Goal: Transaction & Acquisition: Purchase product/service

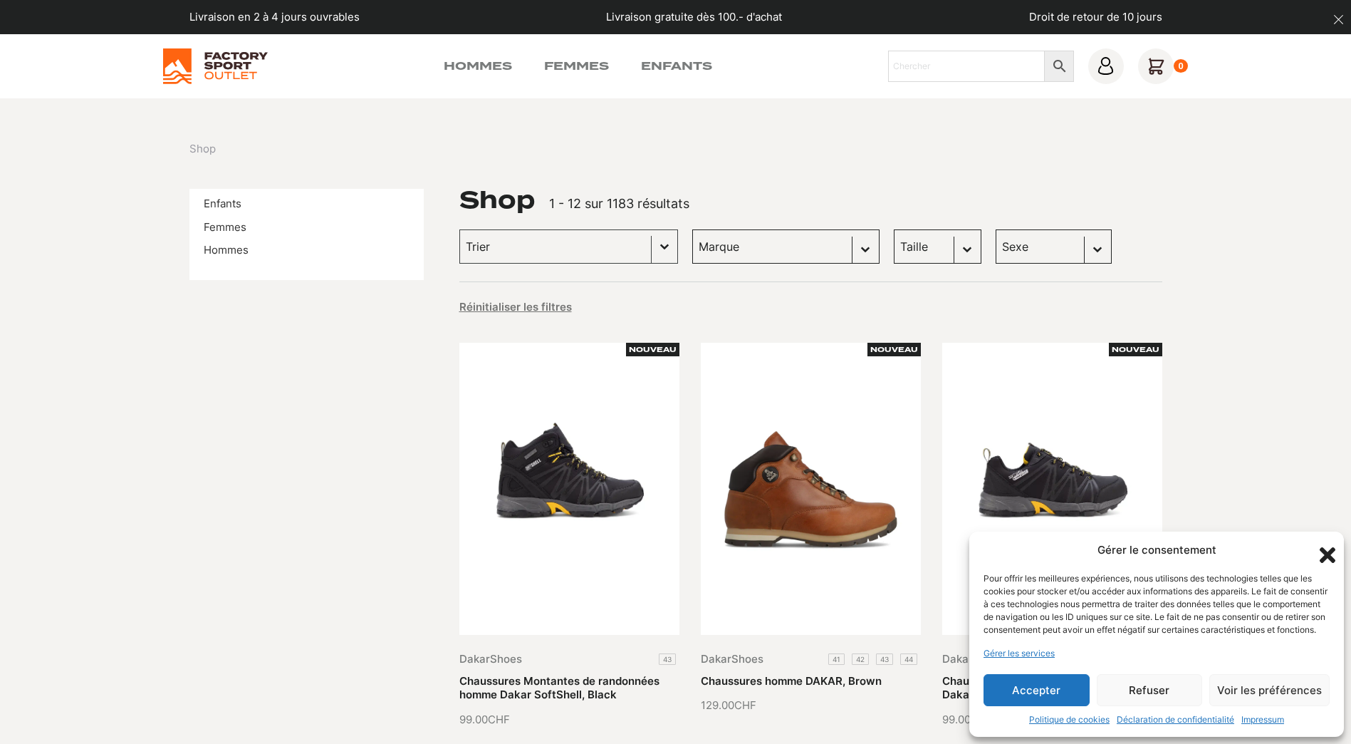
click at [478, 75] on div "Hommes Femmes Enfants Chercher × 0" at bounding box center [676, 66] width 1026 height 36
click at [478, 63] on link "Hommes" at bounding box center [478, 66] width 68 height 17
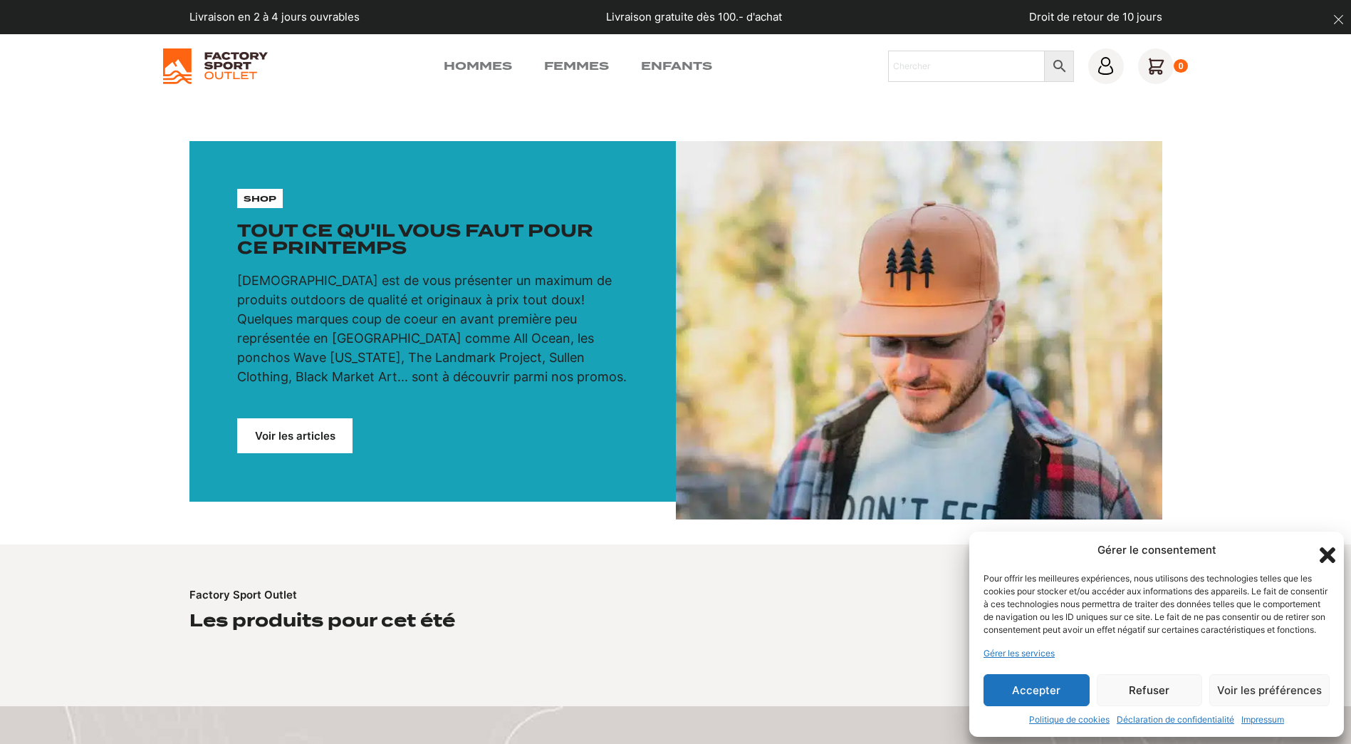
drag, startPoint x: 1042, startPoint y: 692, endPoint x: 1014, endPoint y: 599, distance: 96.7
click at [1041, 692] on button "Accepter" at bounding box center [1037, 690] width 106 height 32
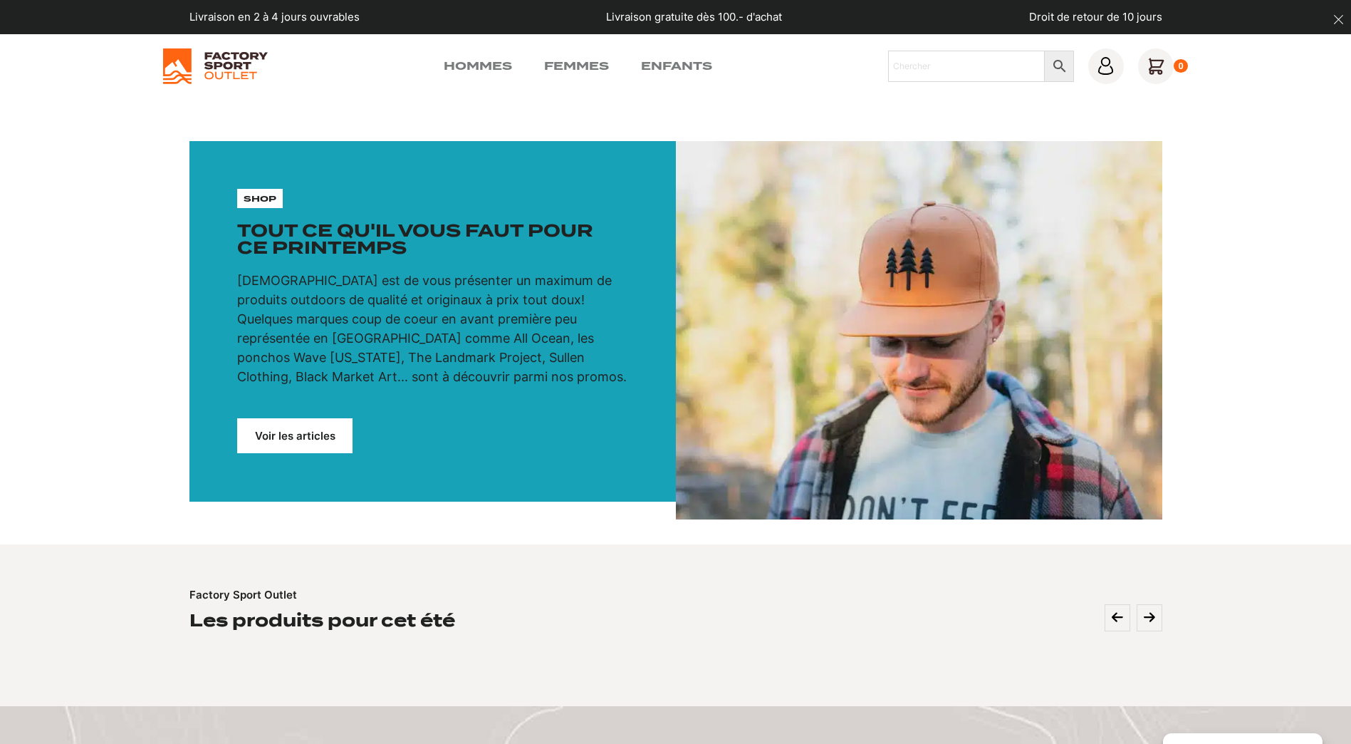
click at [284, 429] on link "Voir les articles" at bounding box center [294, 435] width 115 height 35
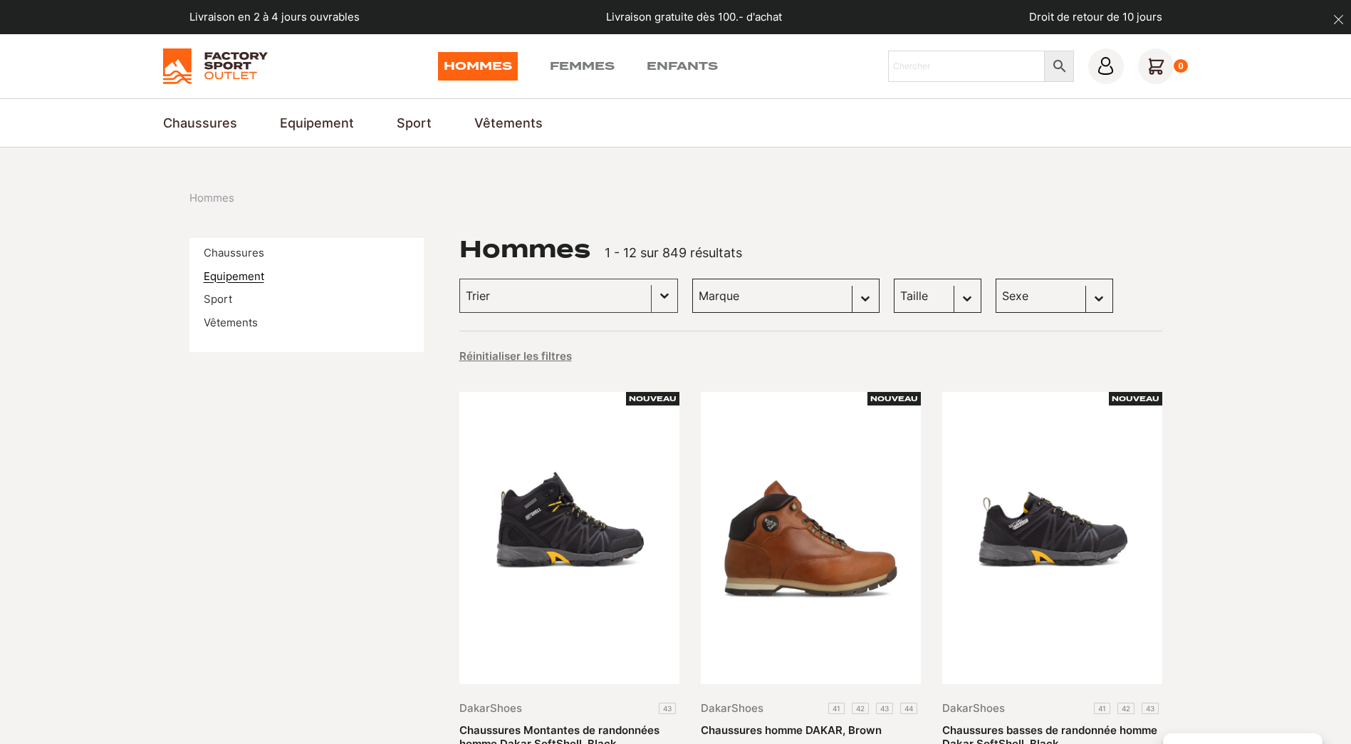
click at [239, 275] on link "Equipement" at bounding box center [234, 276] width 61 height 14
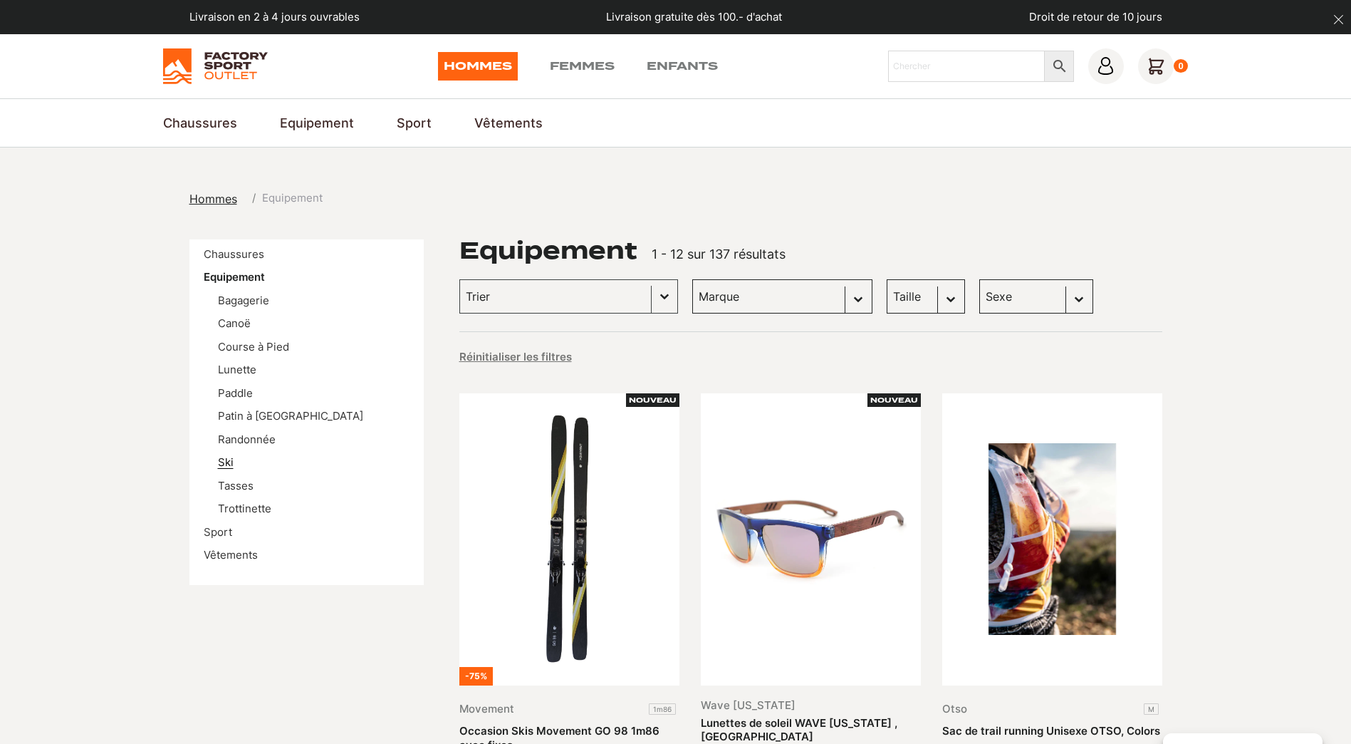
click at [226, 459] on link "Ski" at bounding box center [226, 462] width 16 height 14
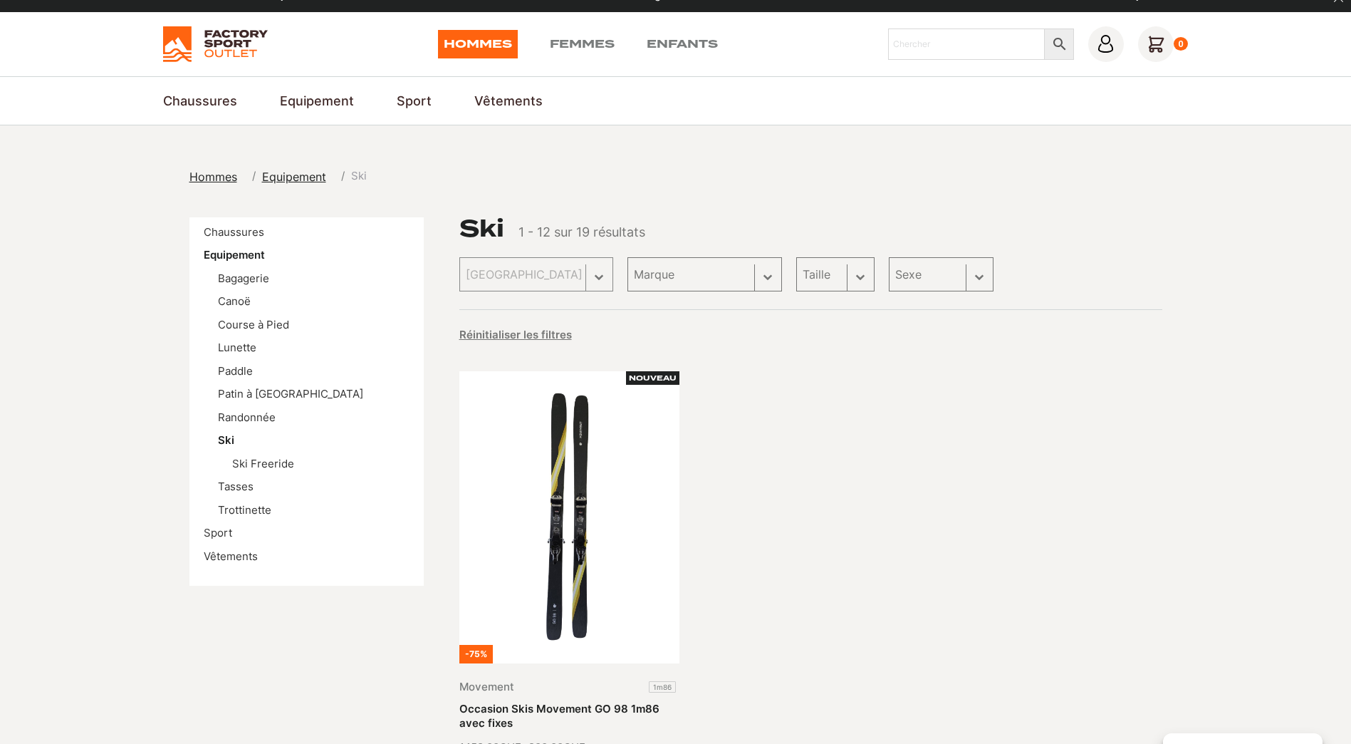
scroll to position [356, 0]
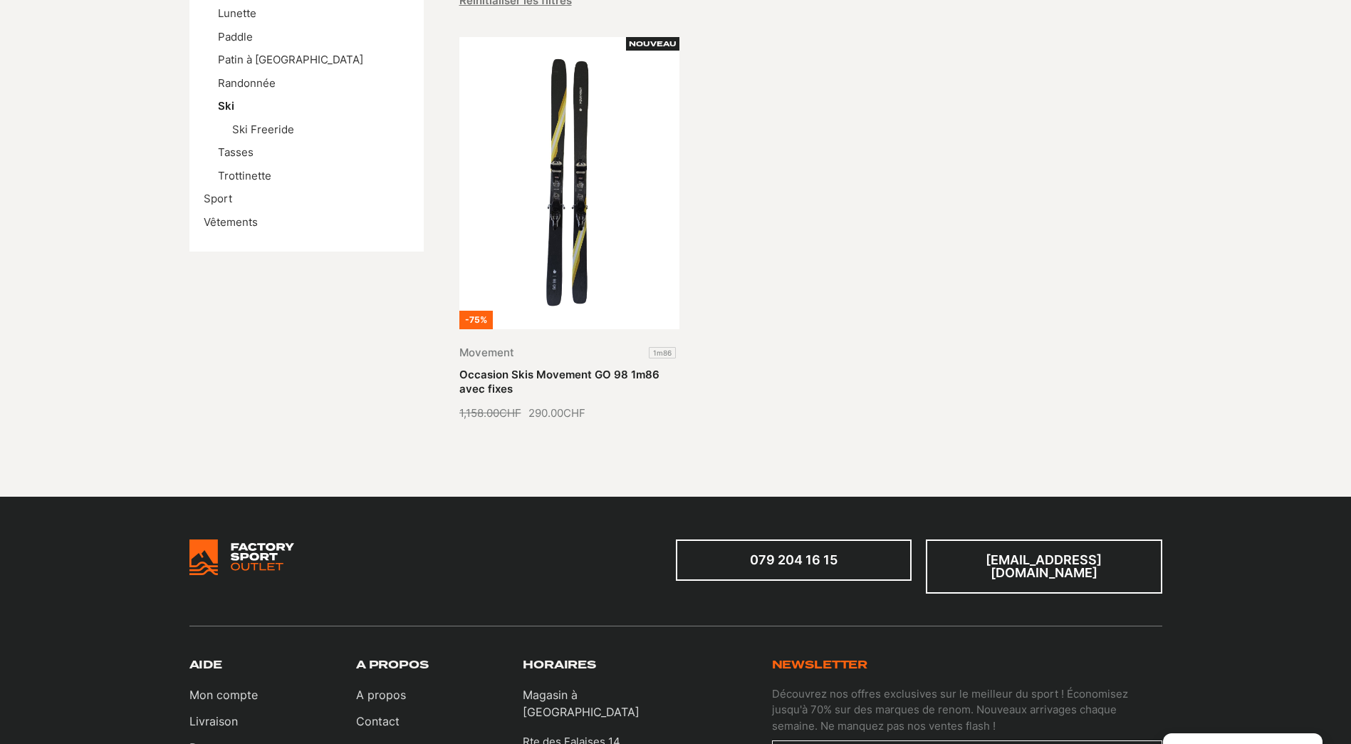
click at [269, 137] on li "Ski Freeride" at bounding box center [320, 130] width 177 height 16
click at [269, 131] on link "Ski Freeride" at bounding box center [263, 130] width 62 height 14
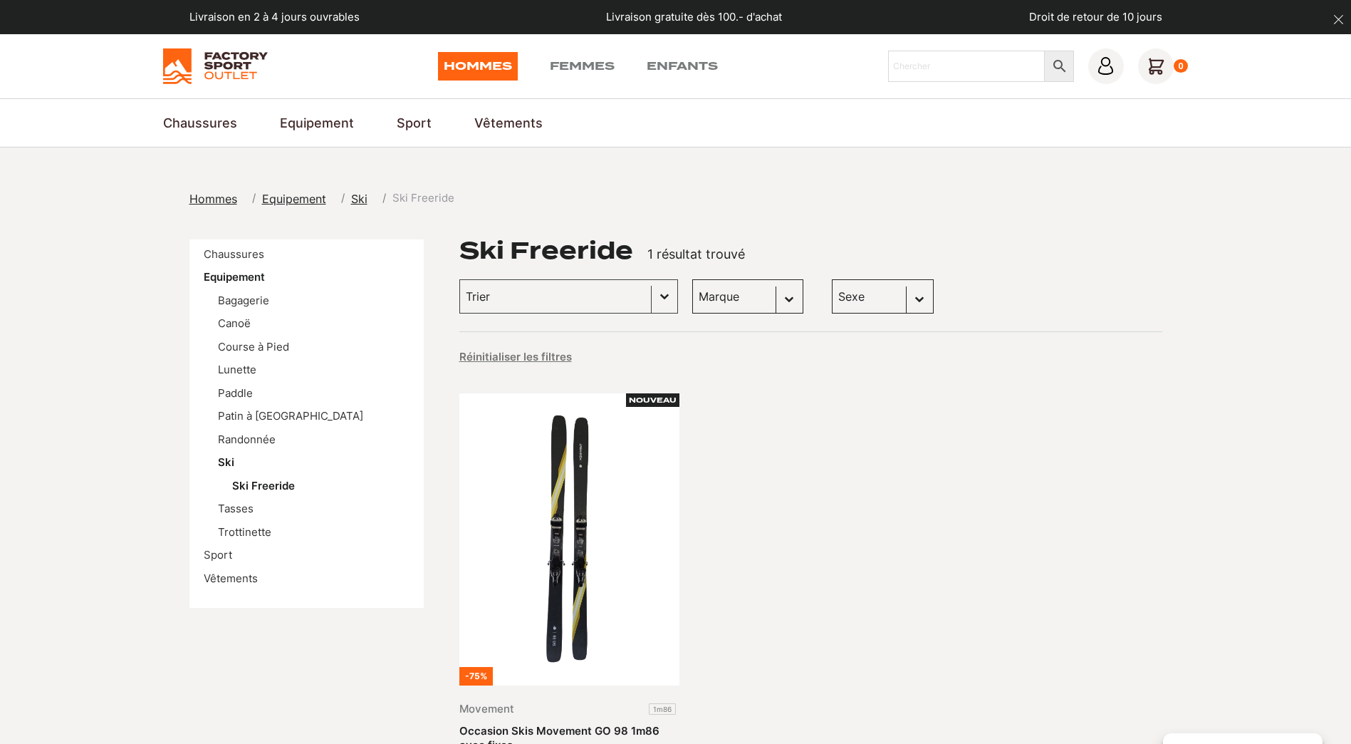
click at [313, 133] on section "Chaussures Chaussures de Ski & Snowboard Bottes de Snowboard Chaussures de Ski …" at bounding box center [675, 122] width 1351 height 49
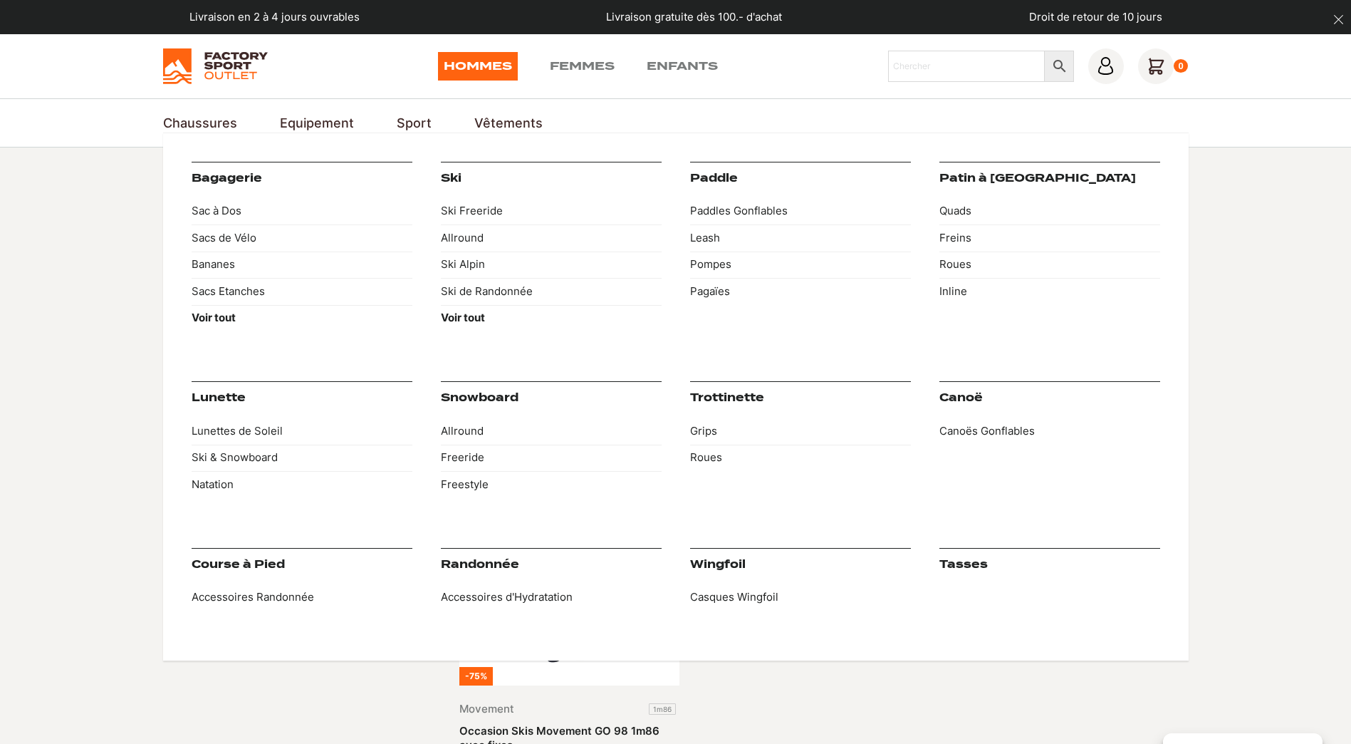
click at [315, 122] on link "Equipement" at bounding box center [317, 122] width 74 height 19
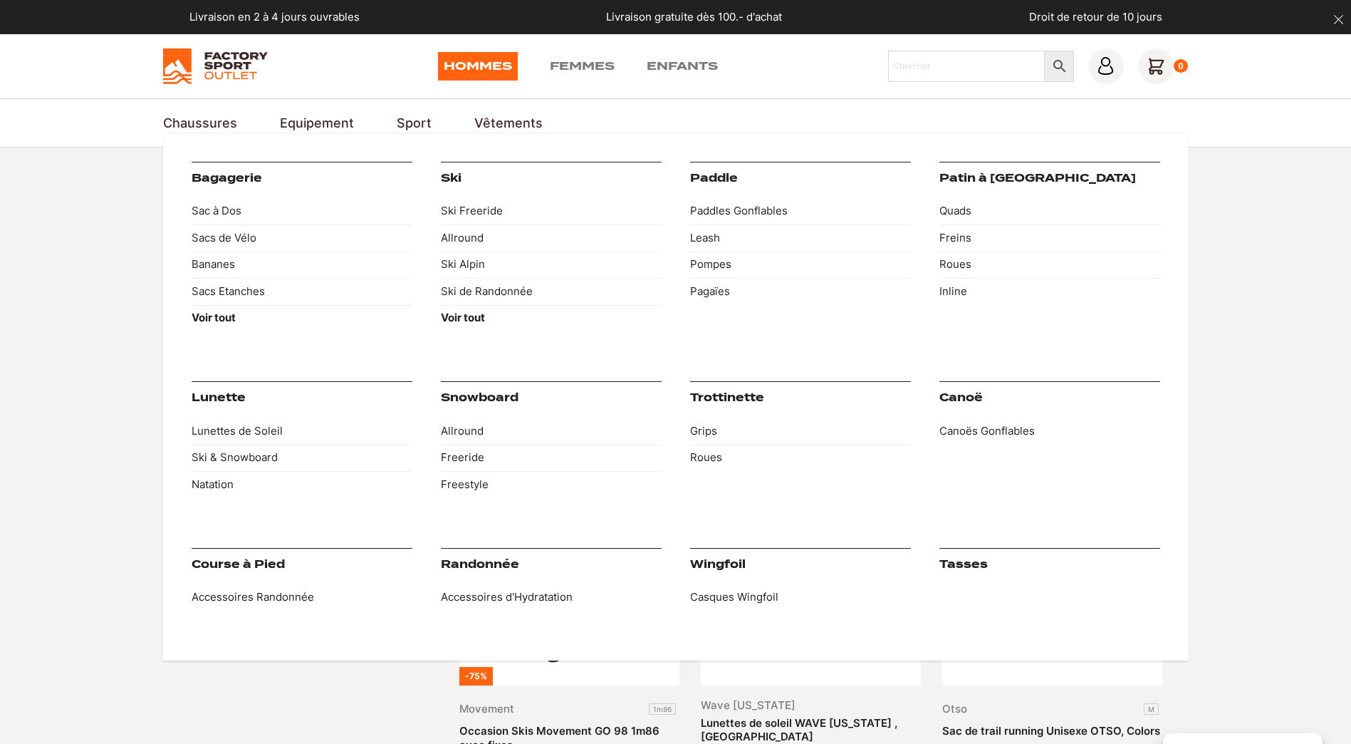
click at [446, 172] on link "Ski" at bounding box center [451, 178] width 21 height 13
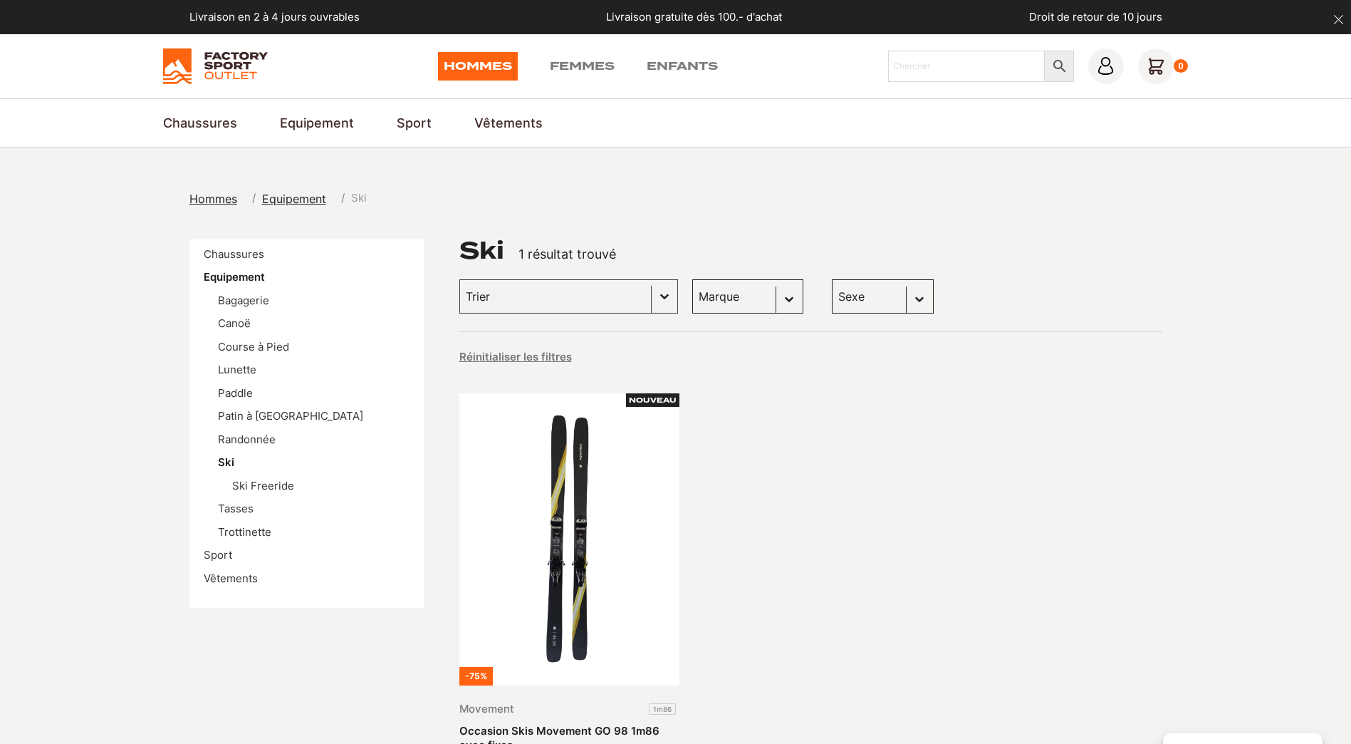
click at [222, 61] on img at bounding box center [215, 66] width 105 height 36
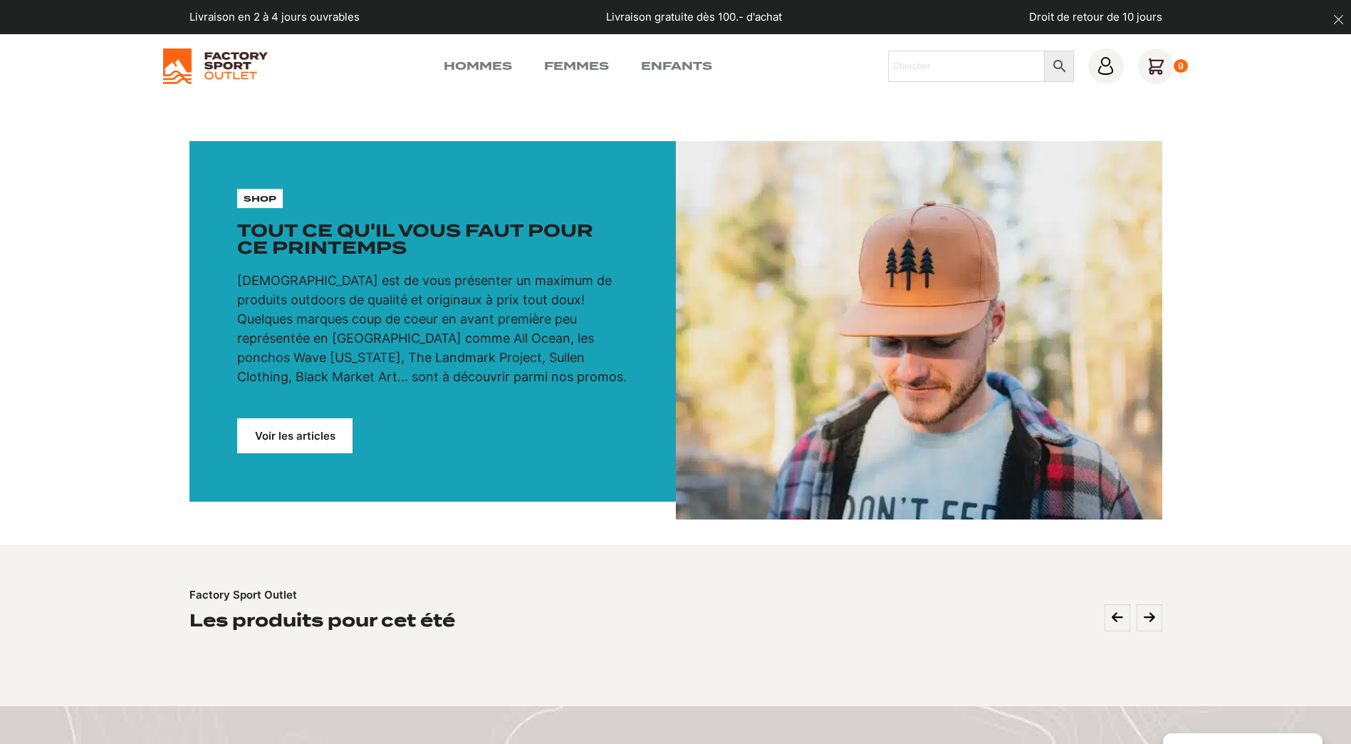
click at [268, 437] on link "Voir les articles" at bounding box center [294, 435] width 115 height 35
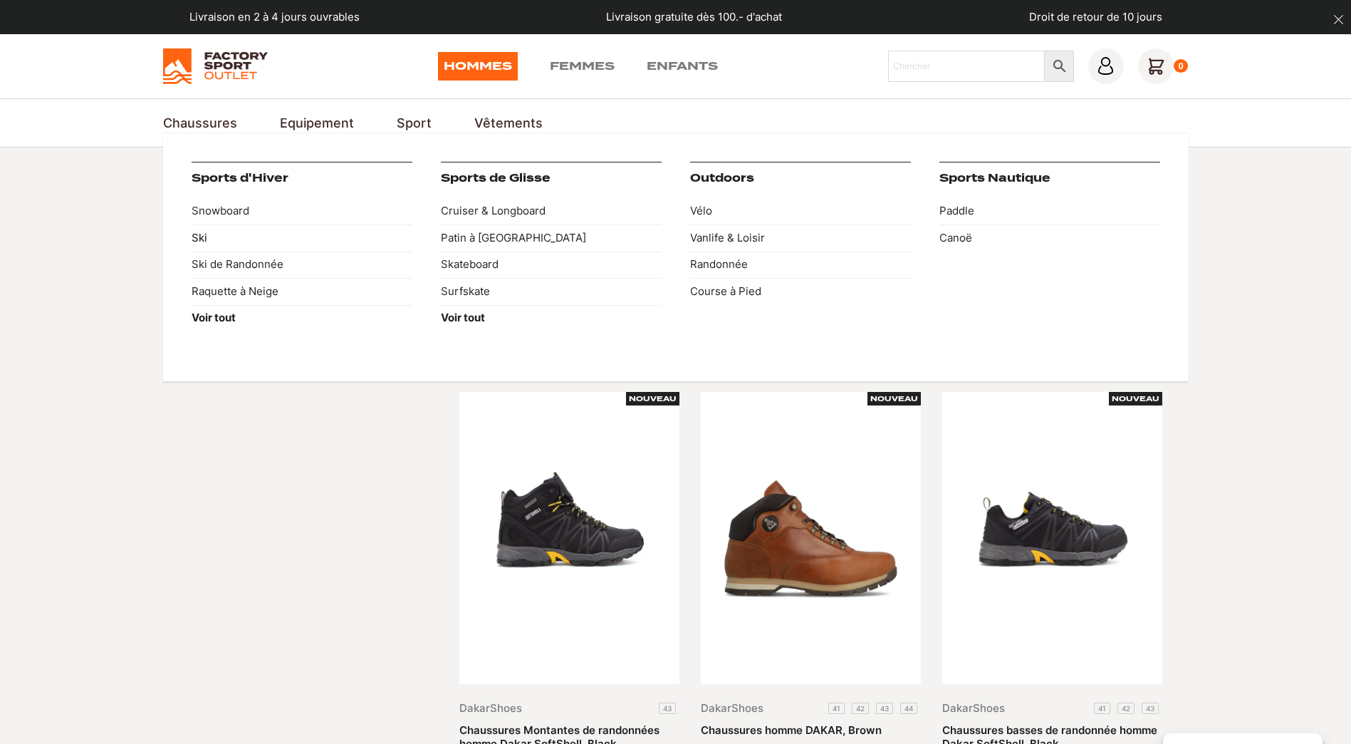
click at [203, 241] on link "Ski" at bounding box center [302, 237] width 221 height 27
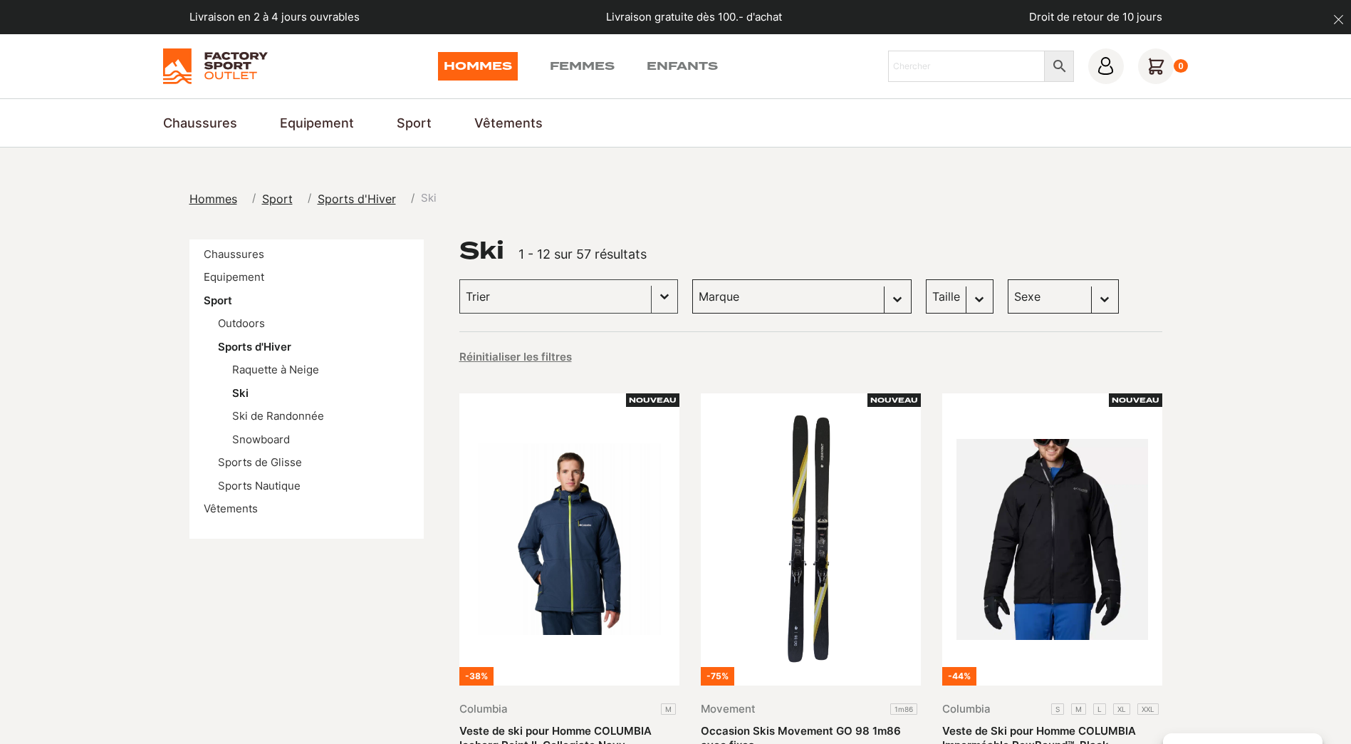
click at [821, 296] on select "Marque Scott (21) Dakine (13) Columbia (11) Jones snowboards (3) Dragon (2) Mov…" at bounding box center [801, 296] width 219 height 34
select select "scott"
click at [692, 279] on select "Marque Scott (21) Dakine (13) Columbia (11) Jones snowboards (3) Dragon (2) Mov…" at bounding box center [801, 296] width 219 height 34
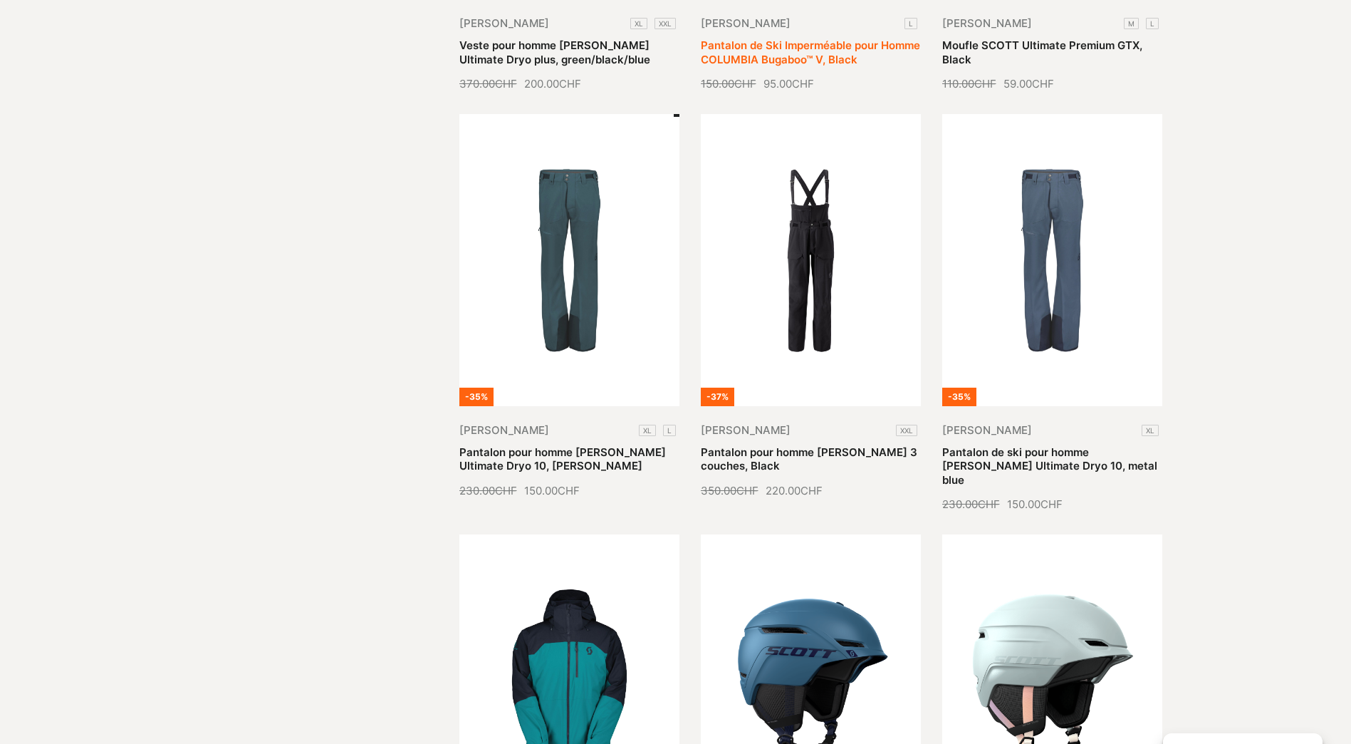
scroll to position [1425, 0]
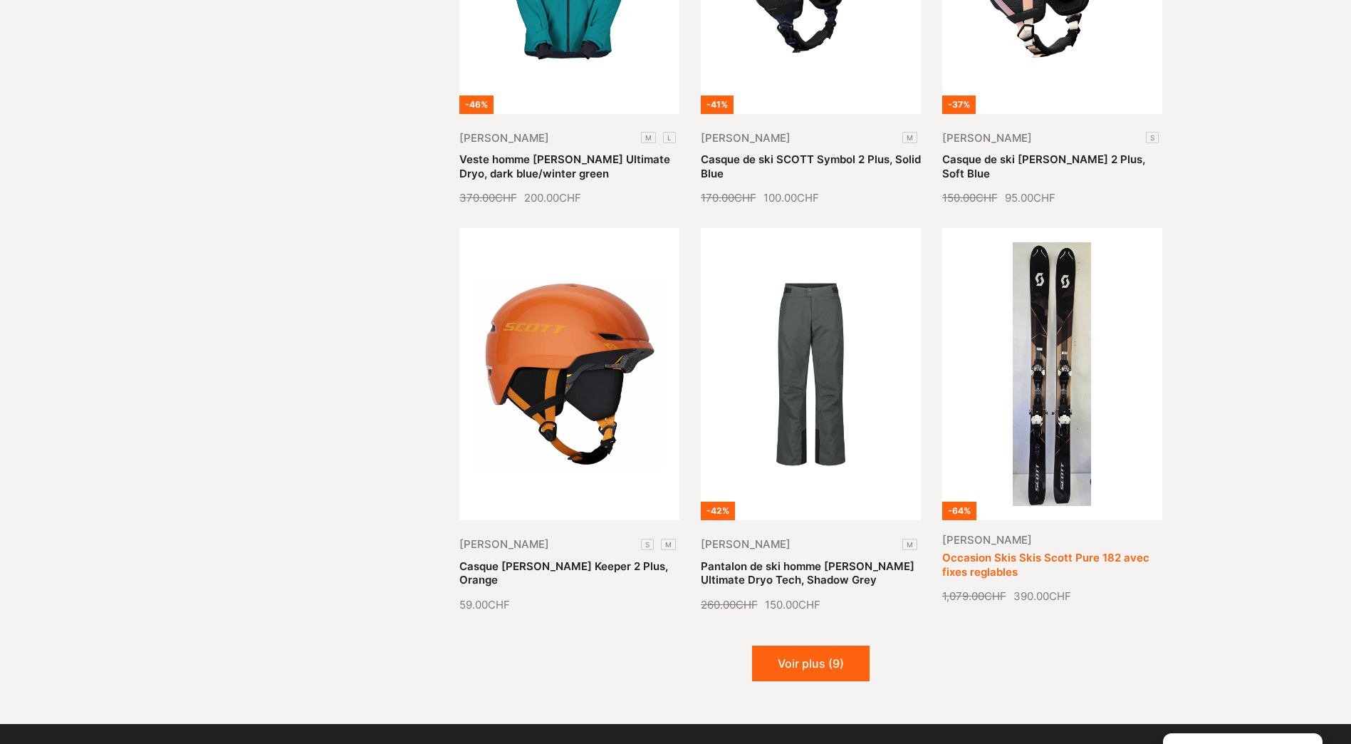
click at [1037, 551] on link "Occasion Skis Skis Scott Pure 182 avec fixes reglables" at bounding box center [1045, 565] width 207 height 28
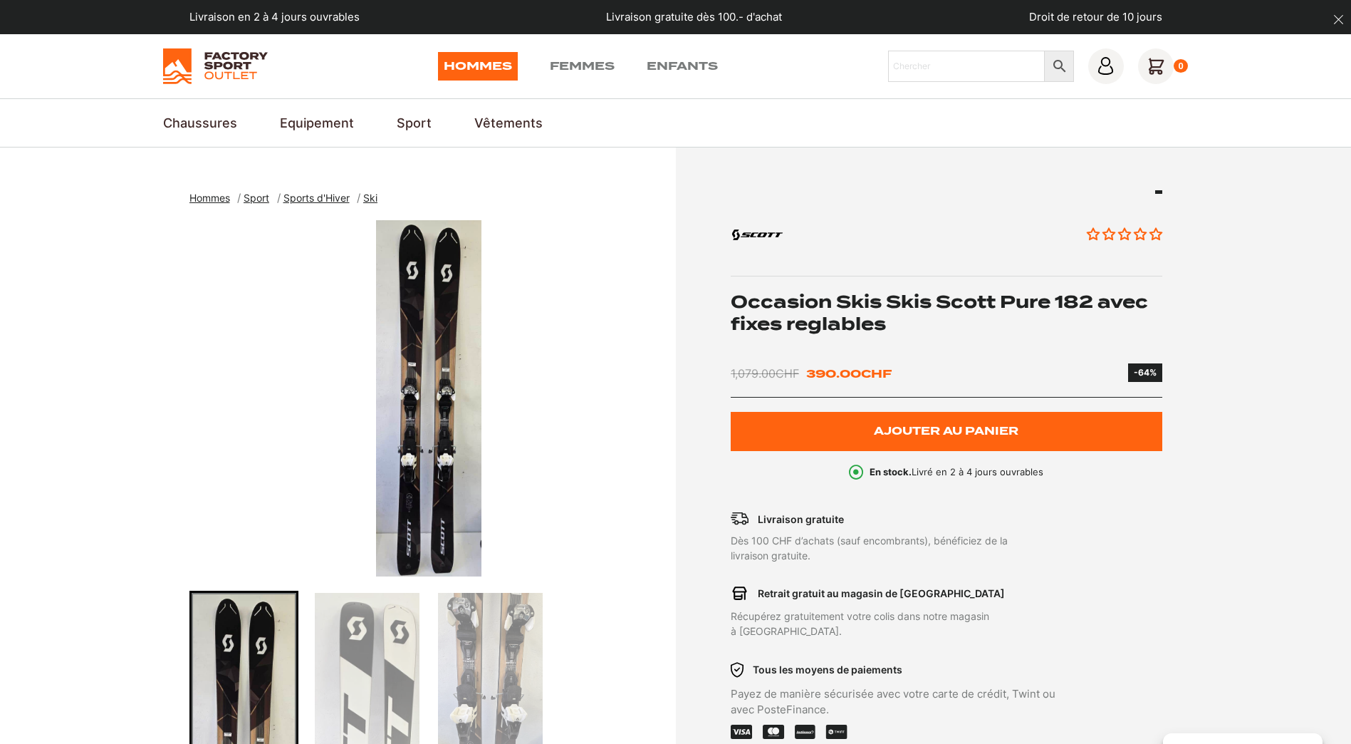
click at [415, 353] on img "1 of 3" at bounding box center [428, 398] width 479 height 356
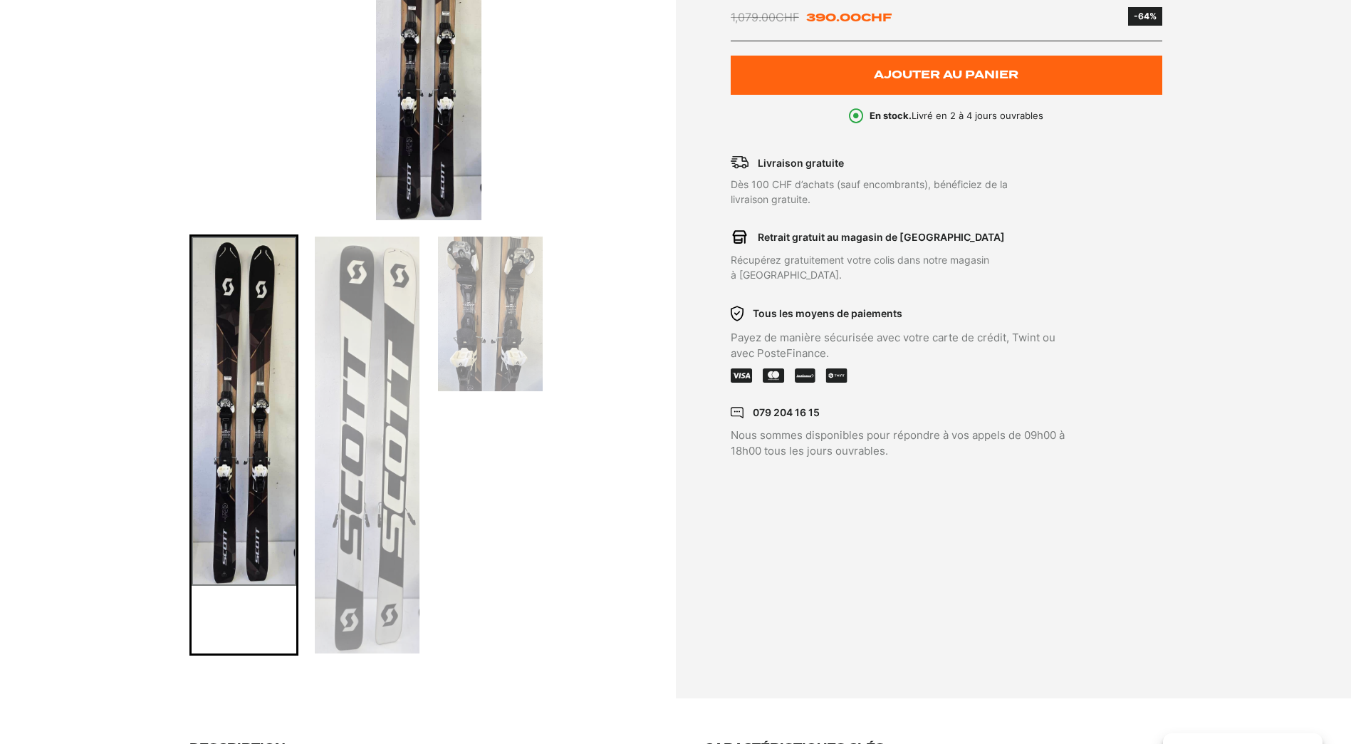
click at [360, 373] on img "Go to slide 2" at bounding box center [367, 445] width 105 height 417
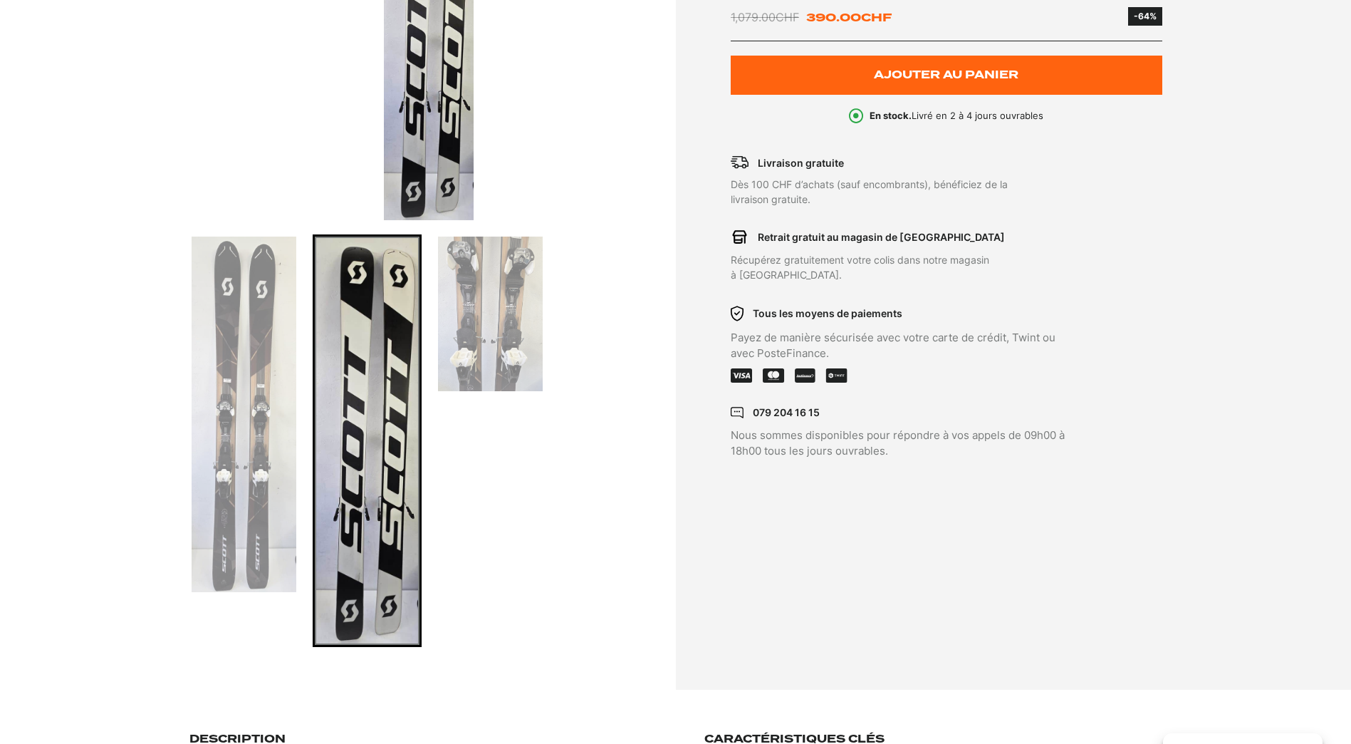
click at [511, 305] on img "Go to slide 3" at bounding box center [490, 314] width 105 height 155
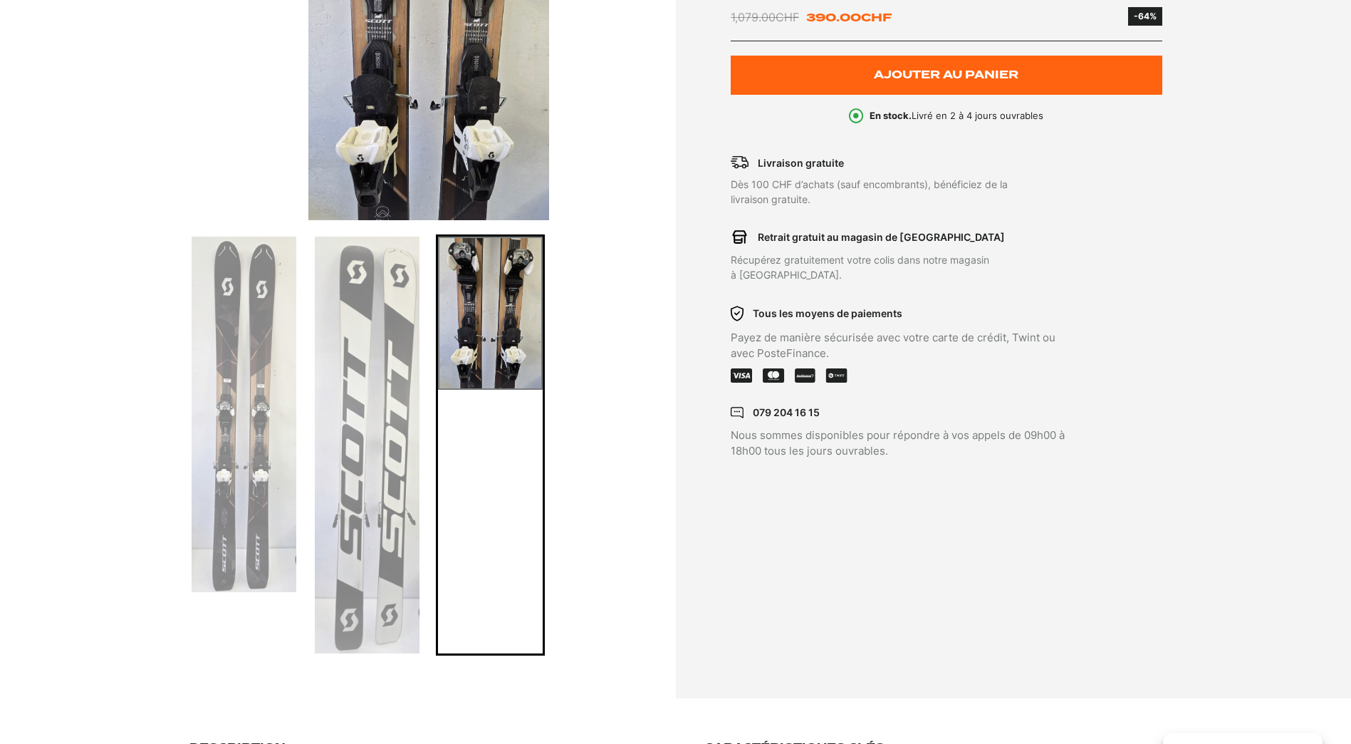
click at [250, 430] on img "Go to slide 1" at bounding box center [244, 414] width 105 height 355
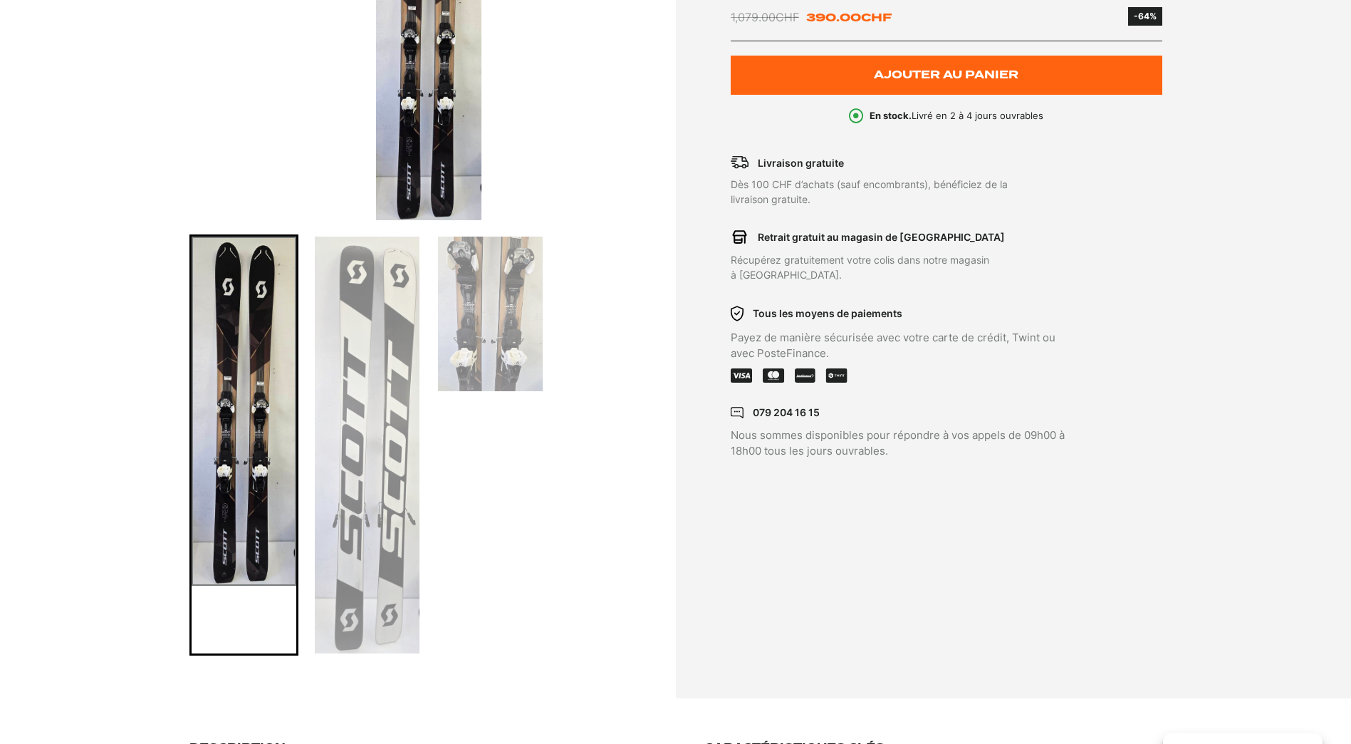
scroll to position [0, 0]
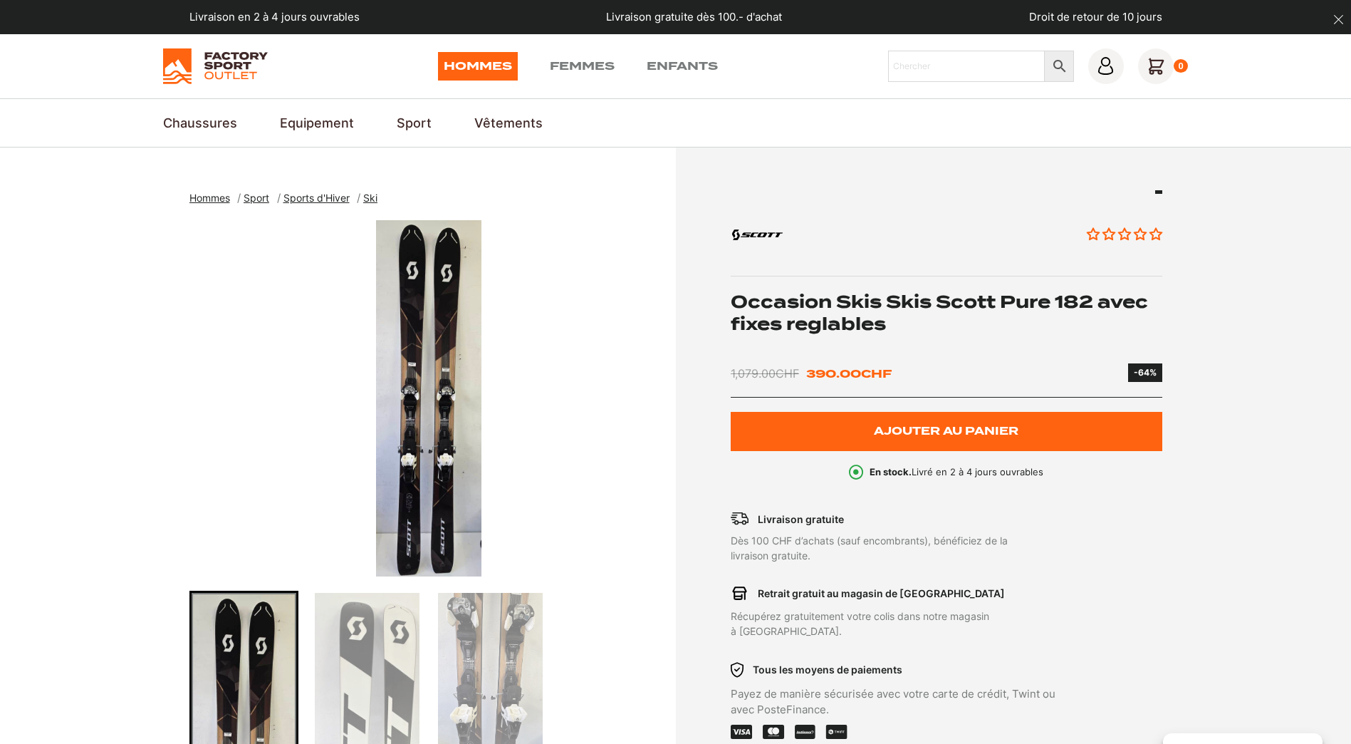
click at [452, 398] on img "1 of 3" at bounding box center [428, 398] width 479 height 356
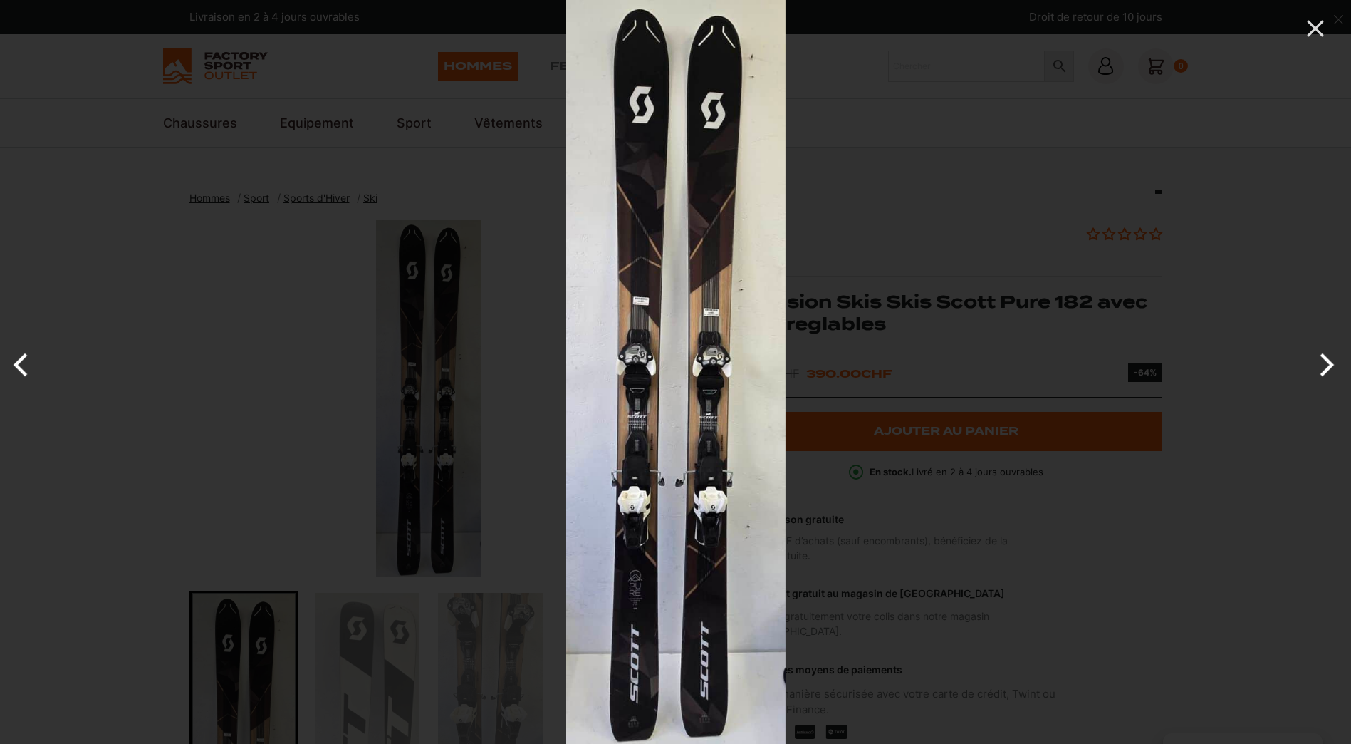
click at [645, 591] on img at bounding box center [675, 372] width 219 height 744
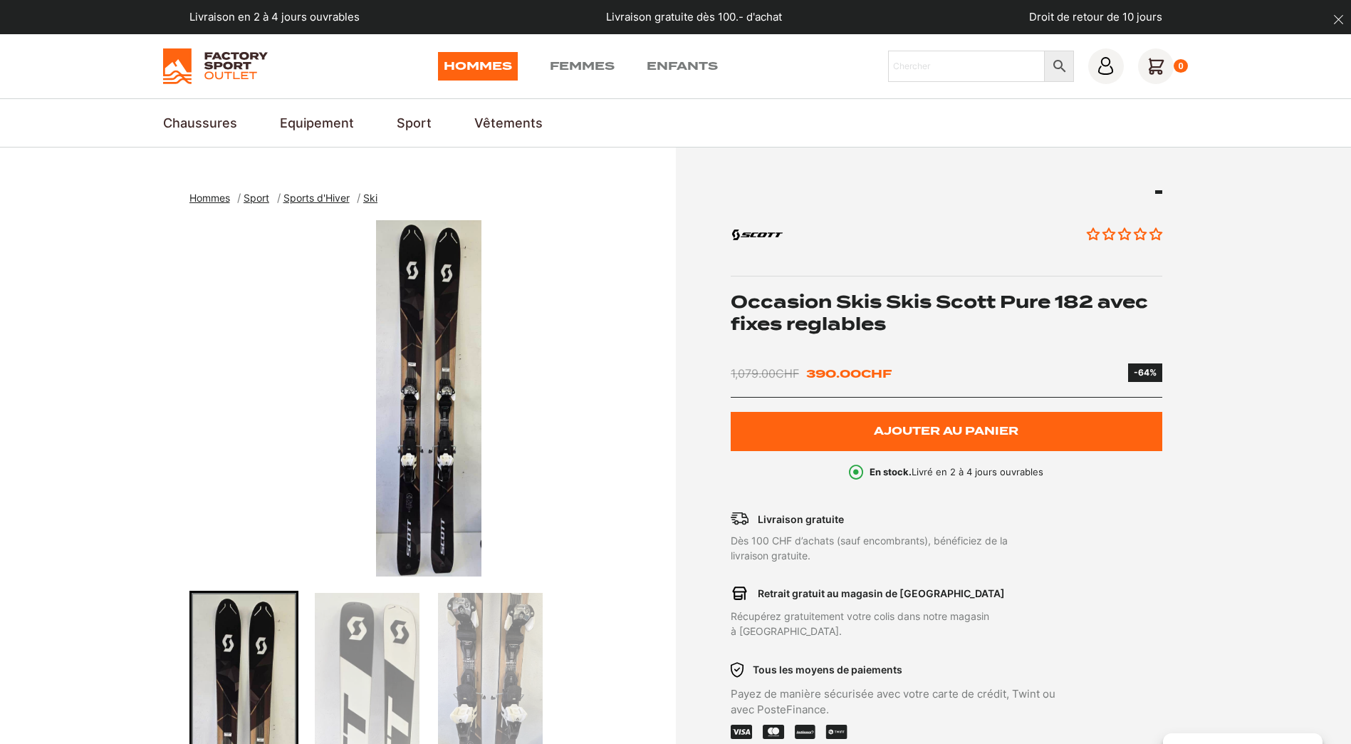
scroll to position [356, 0]
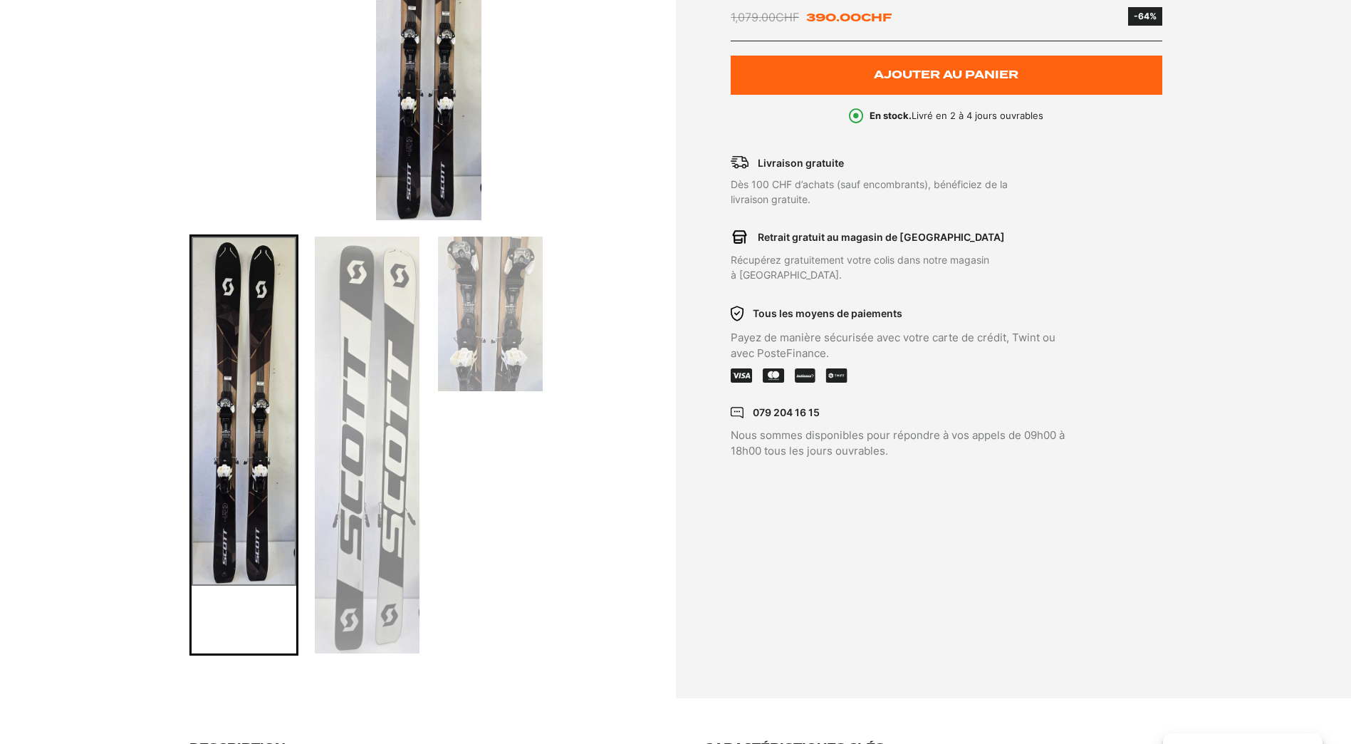
click at [483, 336] on img "Go to slide 3" at bounding box center [490, 314] width 105 height 155
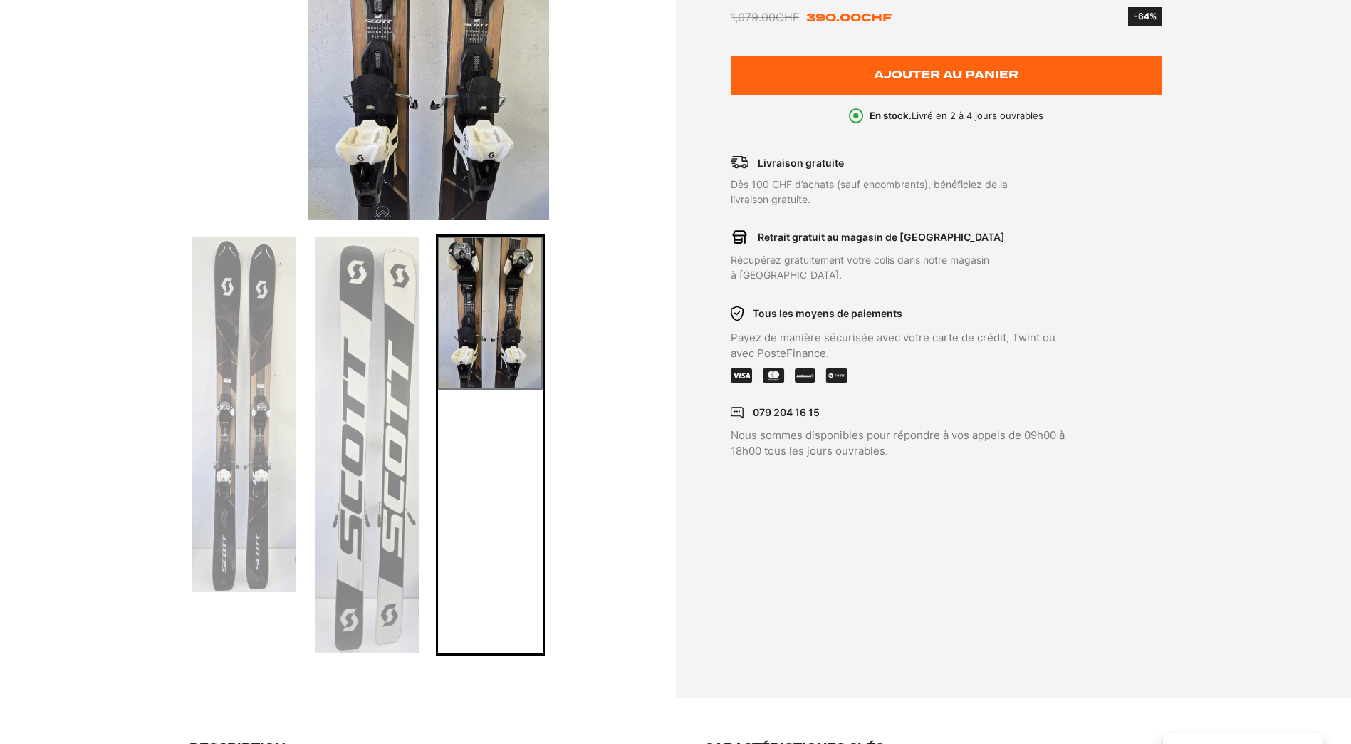
click at [405, 43] on img "3 of 3" at bounding box center [428, 42] width 479 height 356
